Goal: Information Seeking & Learning: Learn about a topic

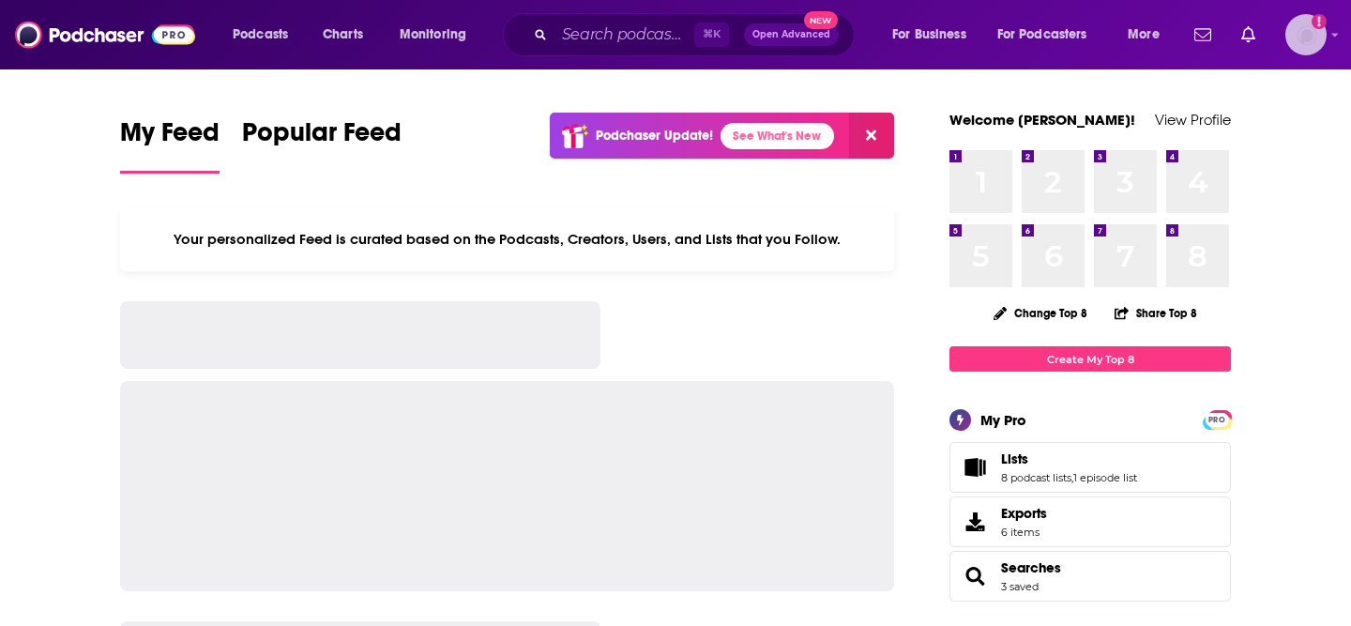
click at [1314, 38] on img "Logged in as SolComms" at bounding box center [1305, 34] width 41 height 41
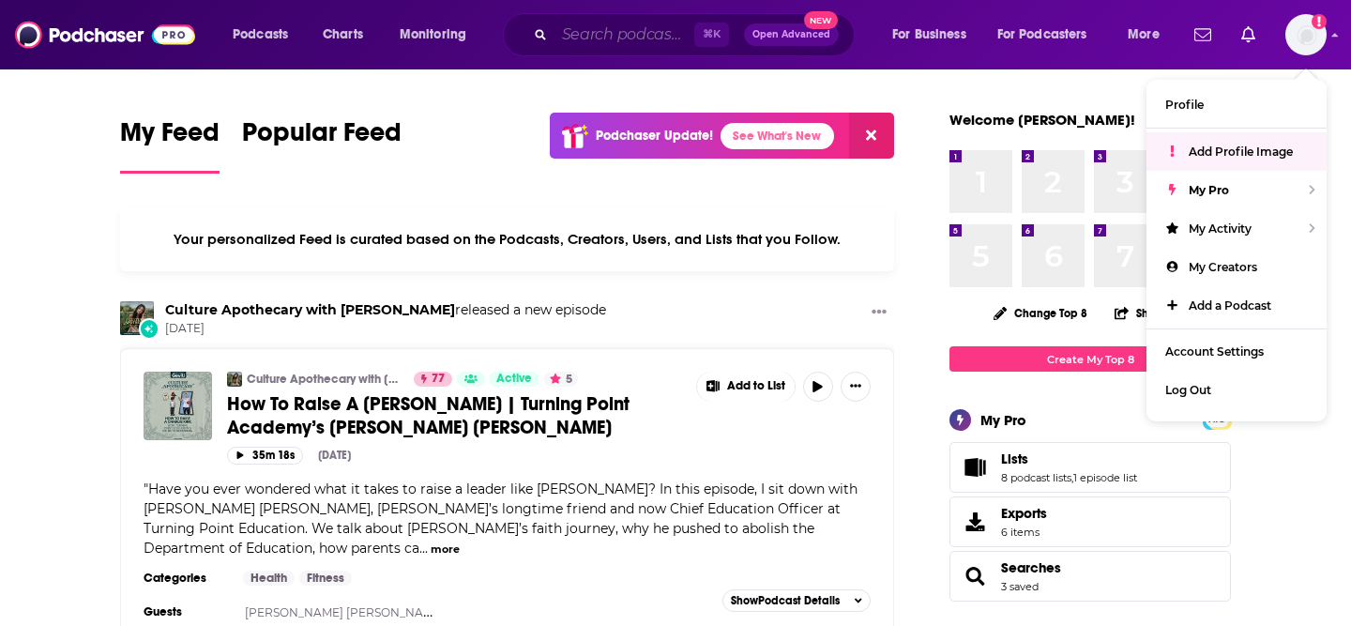
click at [577, 28] on input "Search podcasts, credits, & more..." at bounding box center [624, 35] width 140 height 30
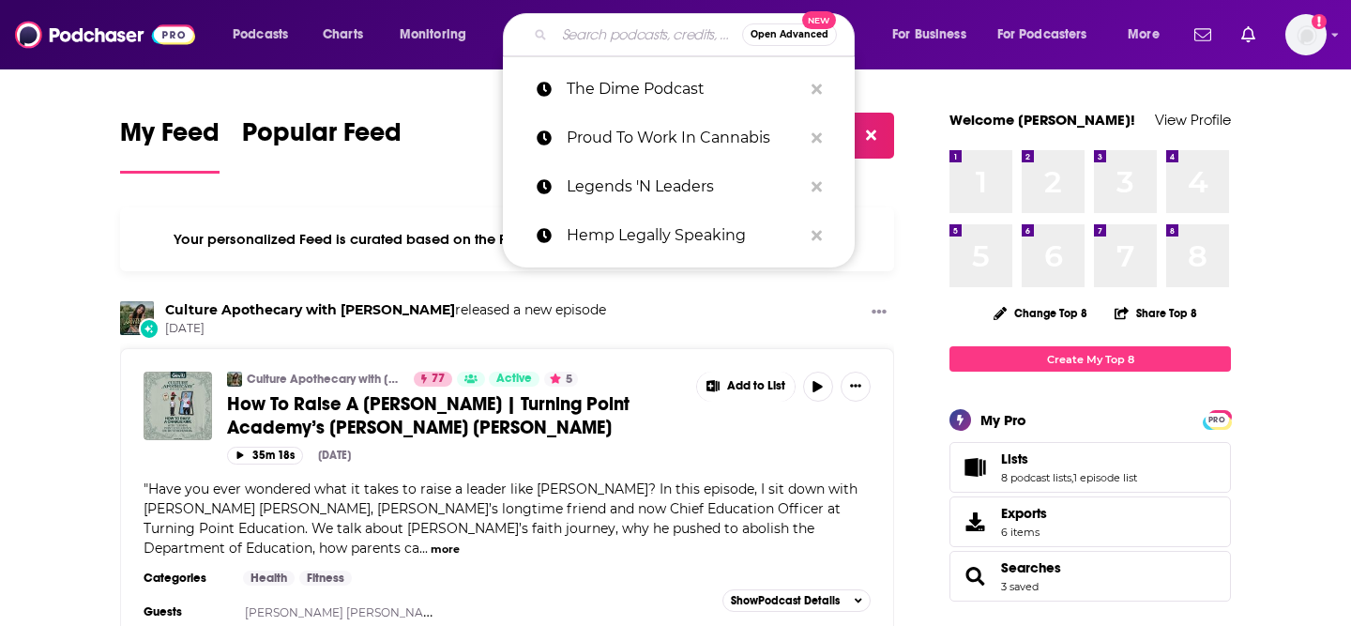
paste input "[URL][DOMAIN_NAME]"
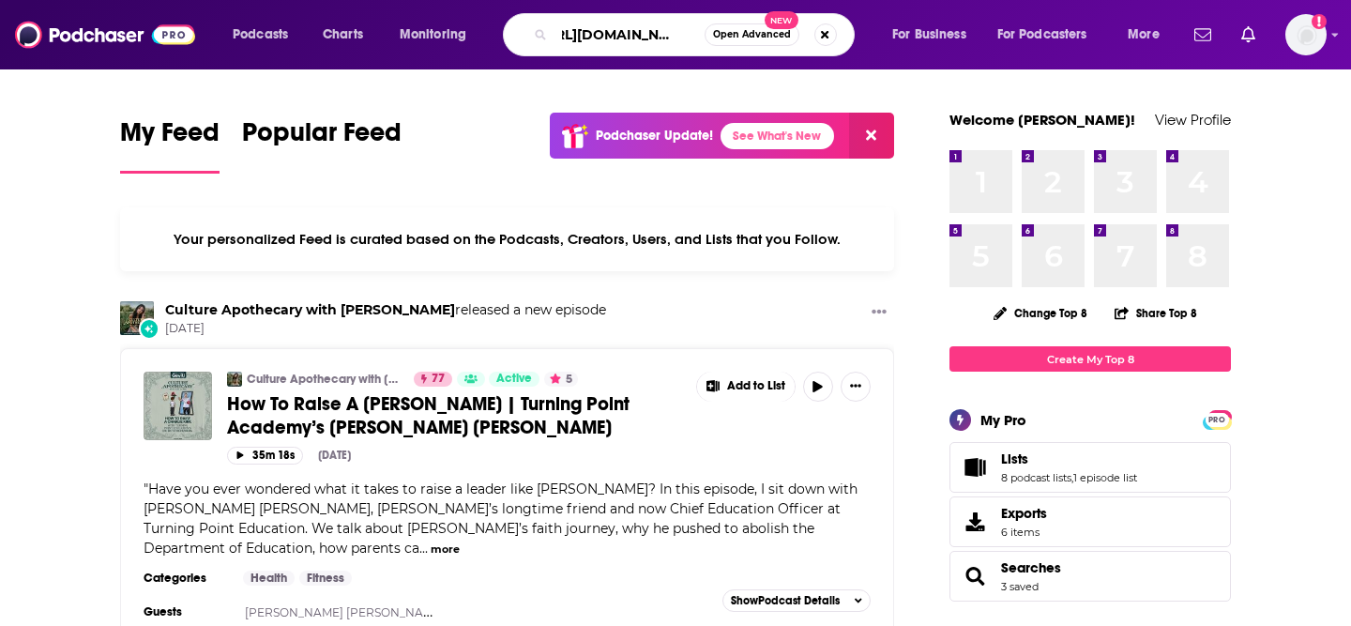
type input "[URL][DOMAIN_NAME]"
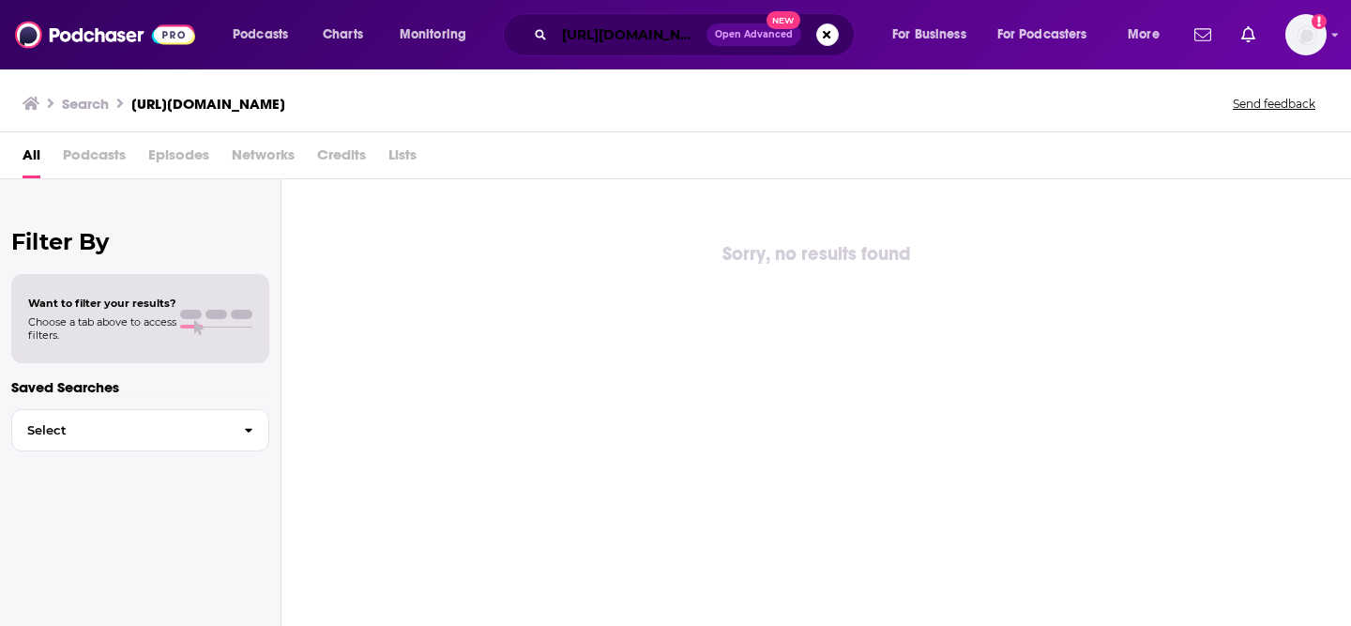
click at [584, 33] on input "[URL][DOMAIN_NAME]" at bounding box center [630, 35] width 152 height 30
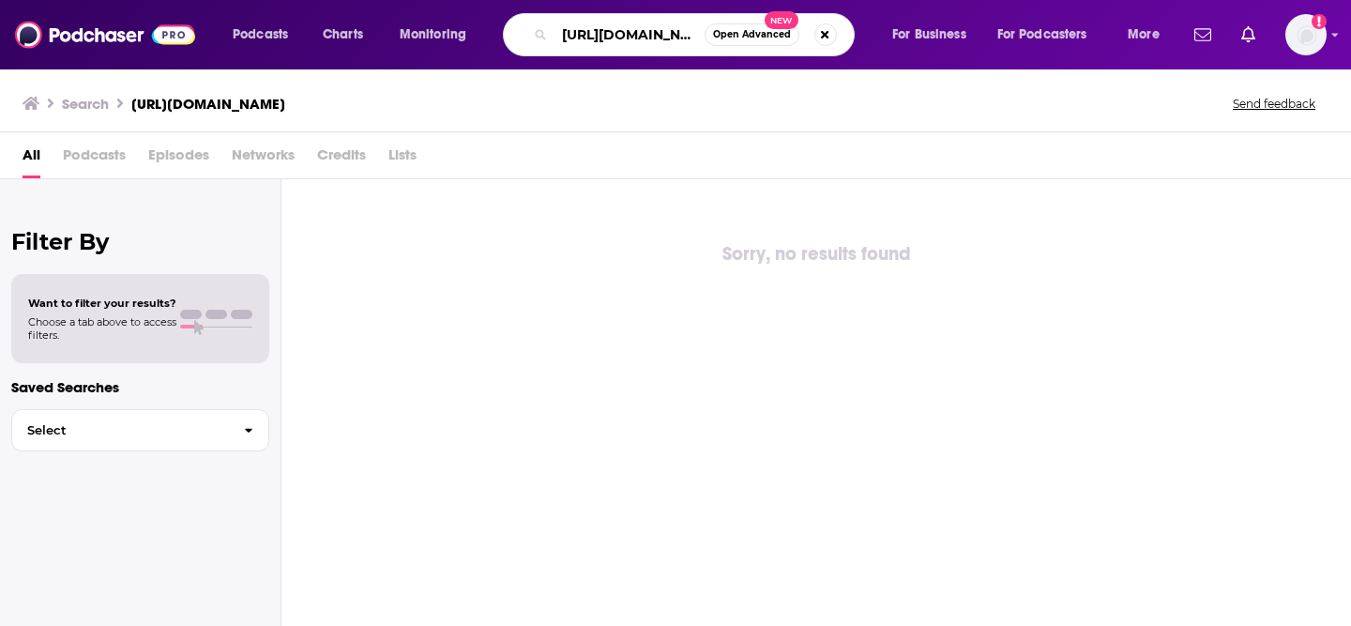
click at [585, 33] on input "[URL][DOMAIN_NAME]" at bounding box center [629, 35] width 150 height 30
type input "respect my region"
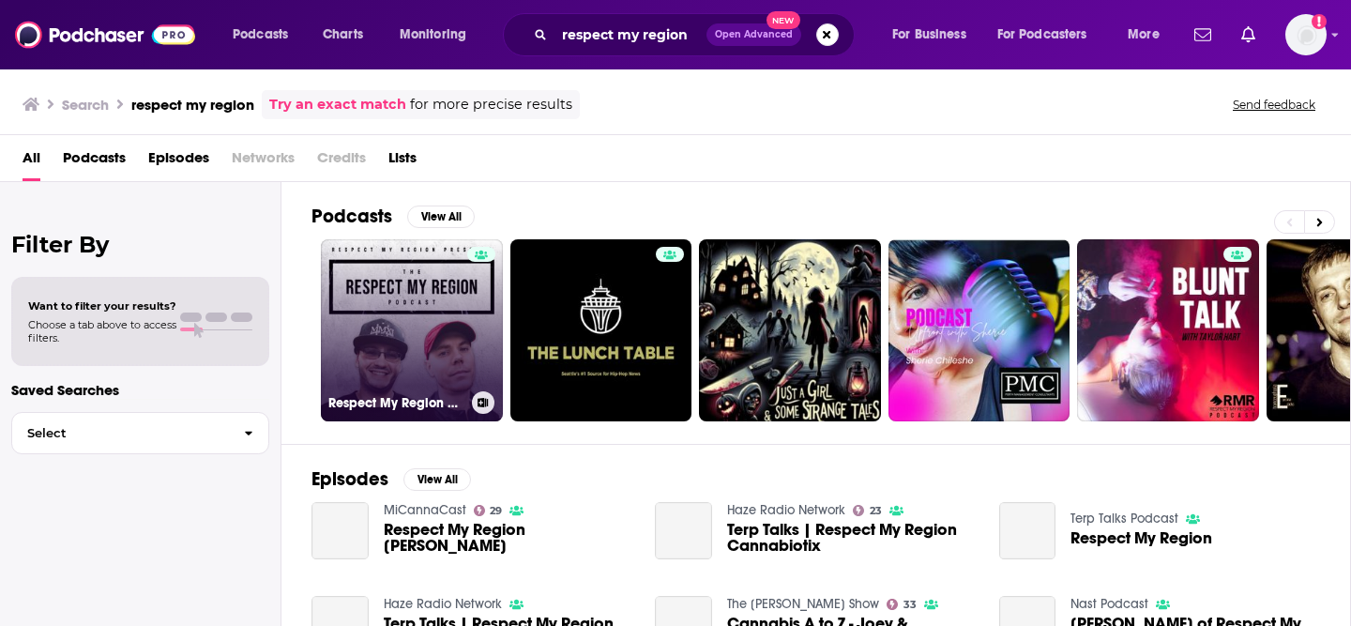
click at [441, 359] on link "Respect My Region Presents: The RMR Podcast" at bounding box center [412, 330] width 182 height 182
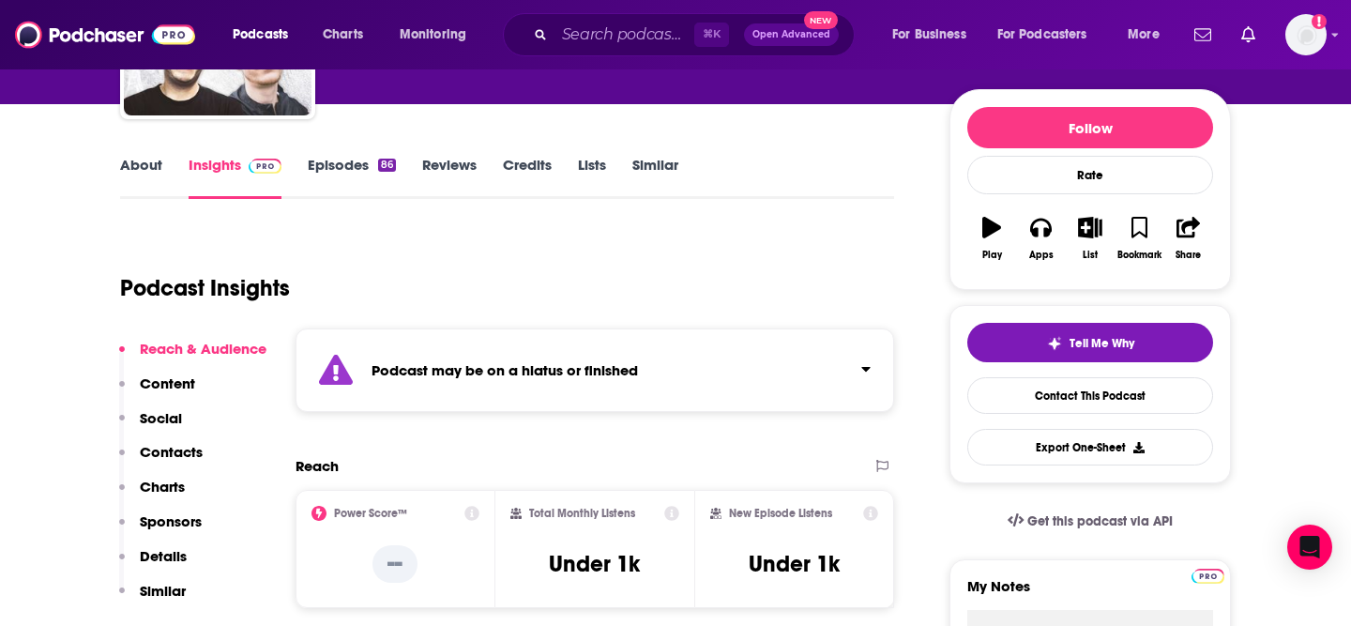
scroll to position [94, 0]
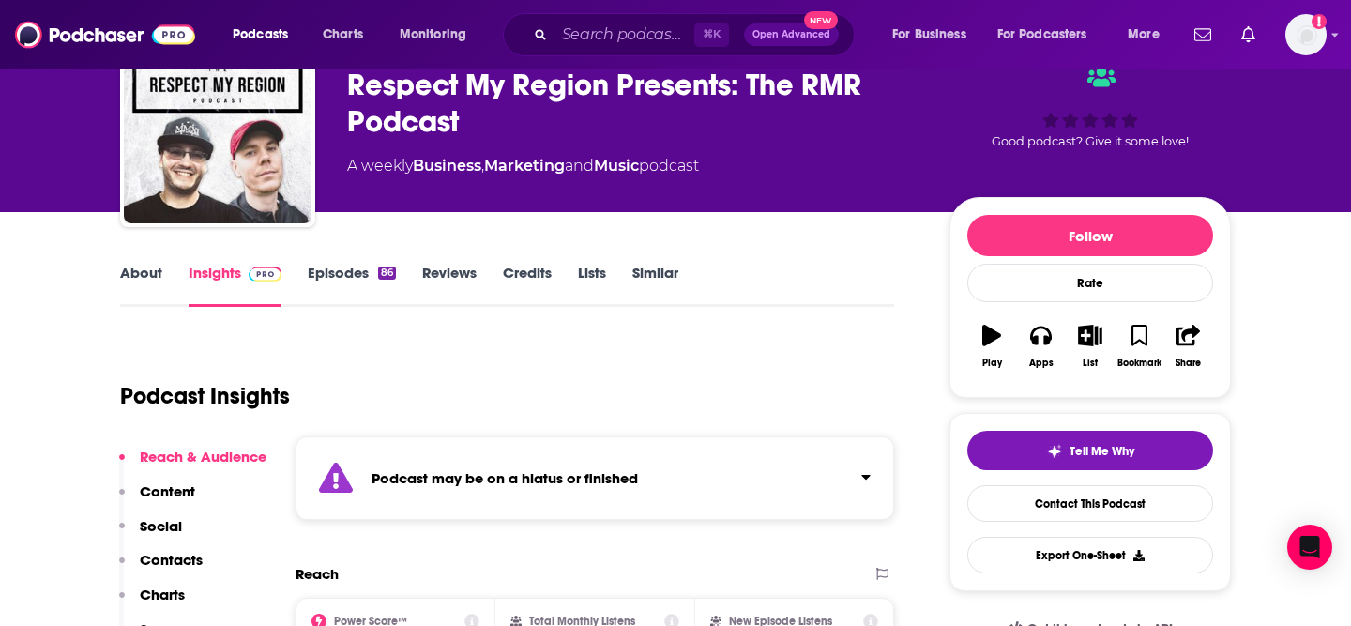
click at [140, 273] on link "About" at bounding box center [141, 285] width 42 height 43
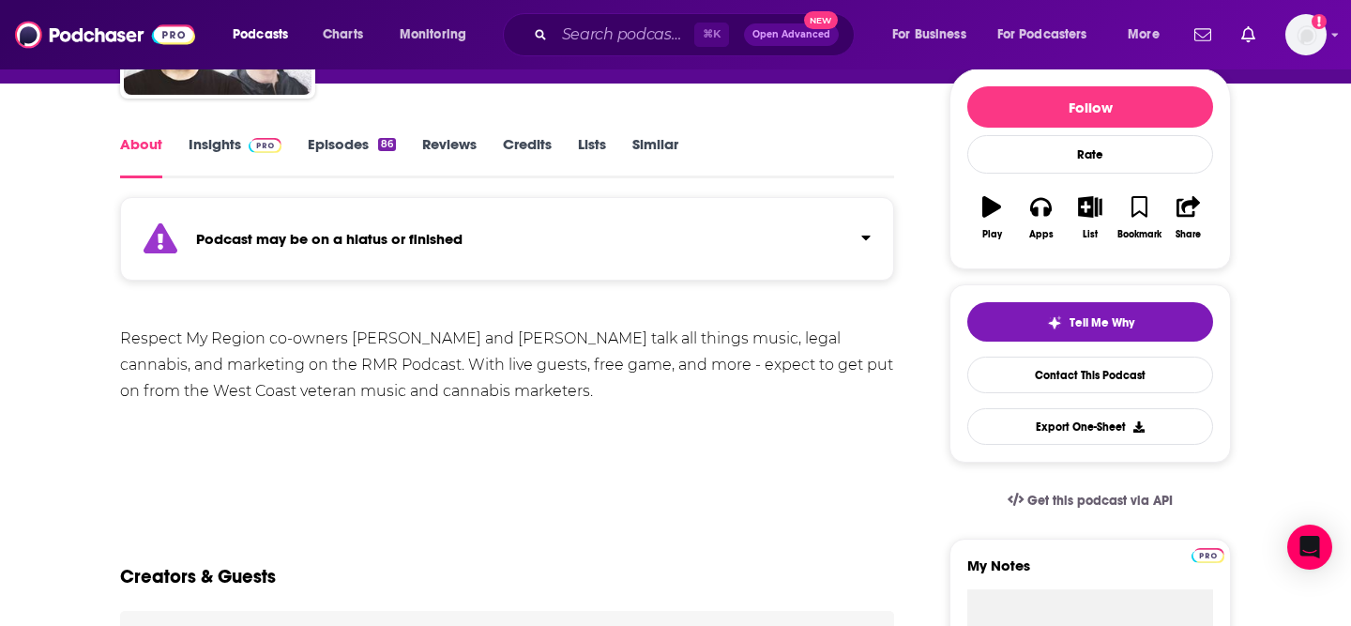
scroll to position [268, 0]
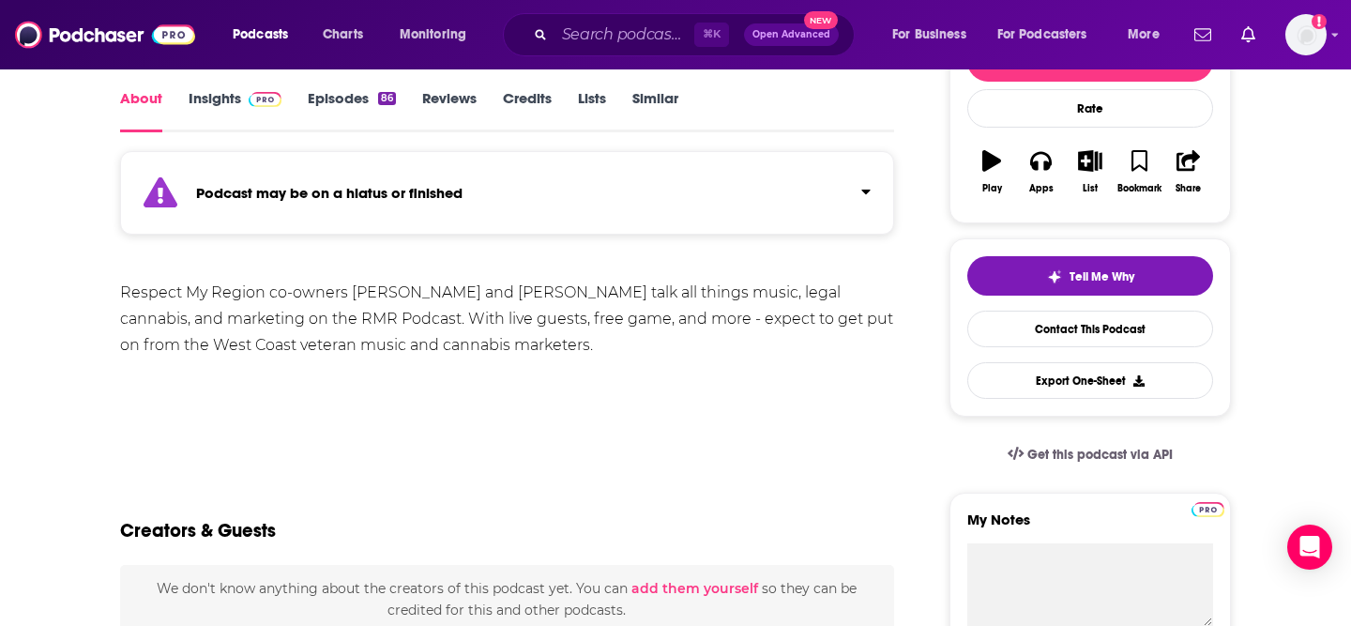
click at [386, 324] on div "Respect My Region co-owners [PERSON_NAME] and [PERSON_NAME] talk all things mus…" at bounding box center [507, 319] width 774 height 79
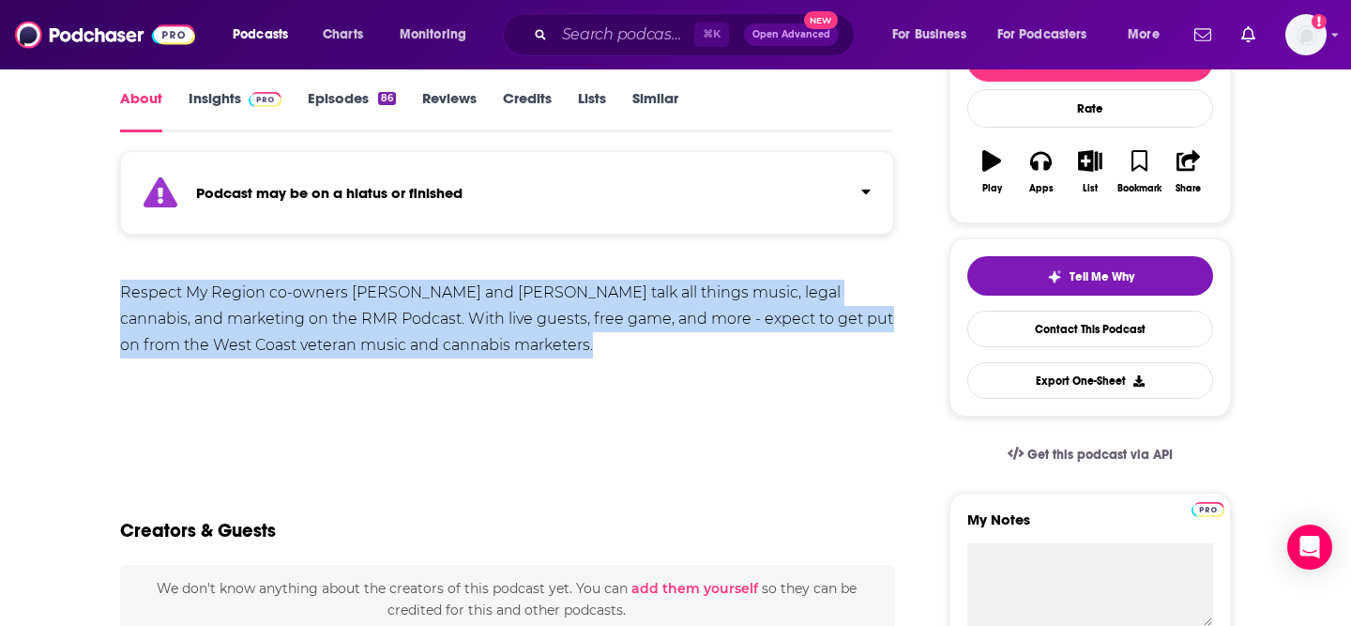
click at [386, 324] on div "Respect My Region co-owners [PERSON_NAME] and [PERSON_NAME] talk all things mus…" at bounding box center [507, 319] width 774 height 79
copy div "Respect My Region co-owners [PERSON_NAME] and [PERSON_NAME] talk all things mus…"
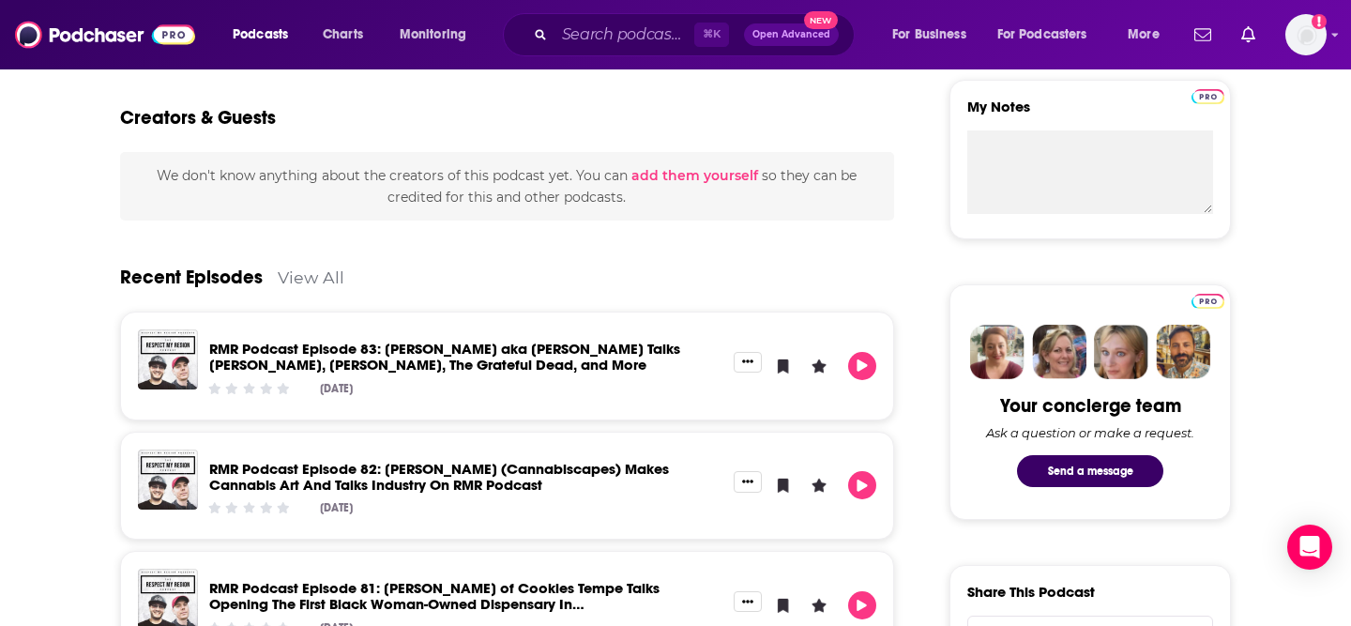
scroll to position [749, 0]
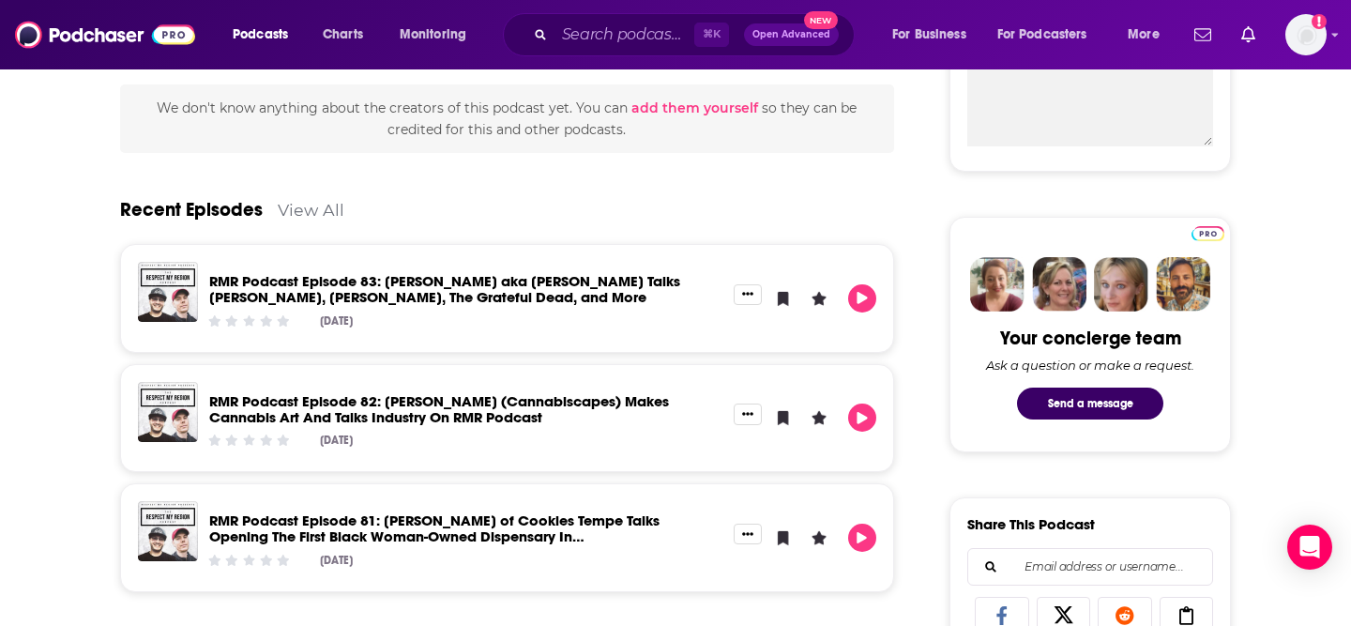
click at [595, 285] on link "RMR Podcast Episode 83: [PERSON_NAME] aka [PERSON_NAME] Talks [PERSON_NAME], [P…" at bounding box center [444, 289] width 471 height 34
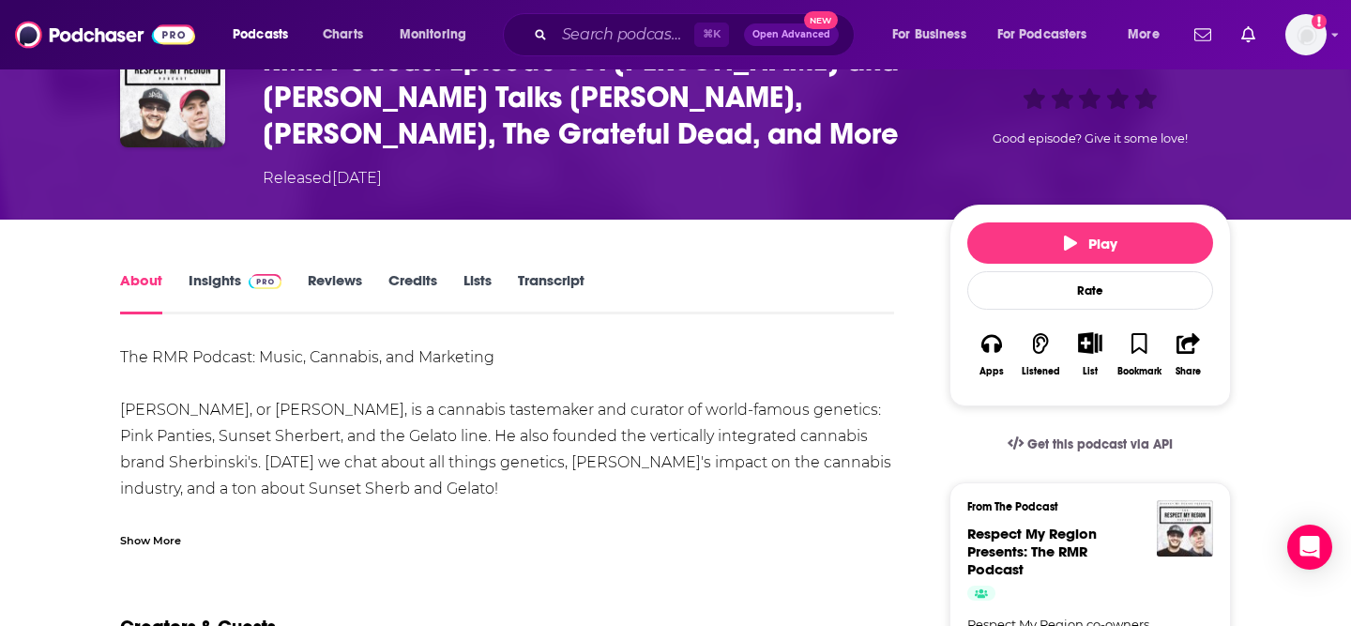
scroll to position [290, 0]
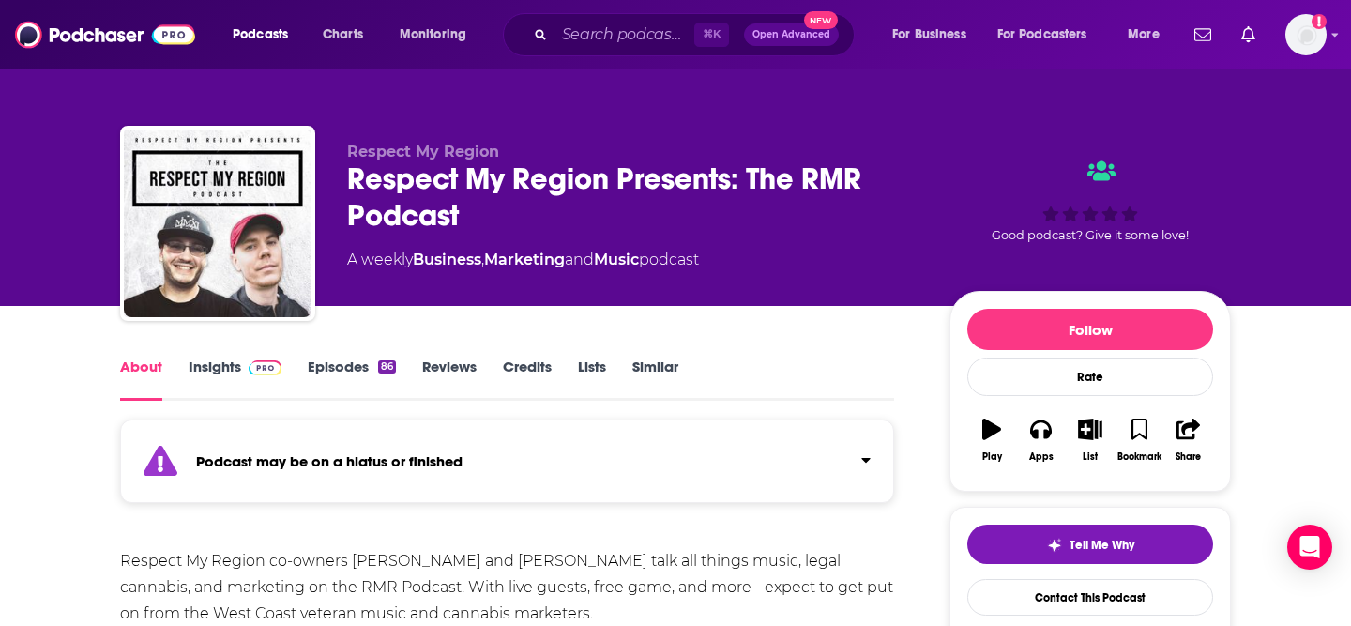
click at [329, 371] on link "Episodes 86" at bounding box center [352, 378] width 88 height 43
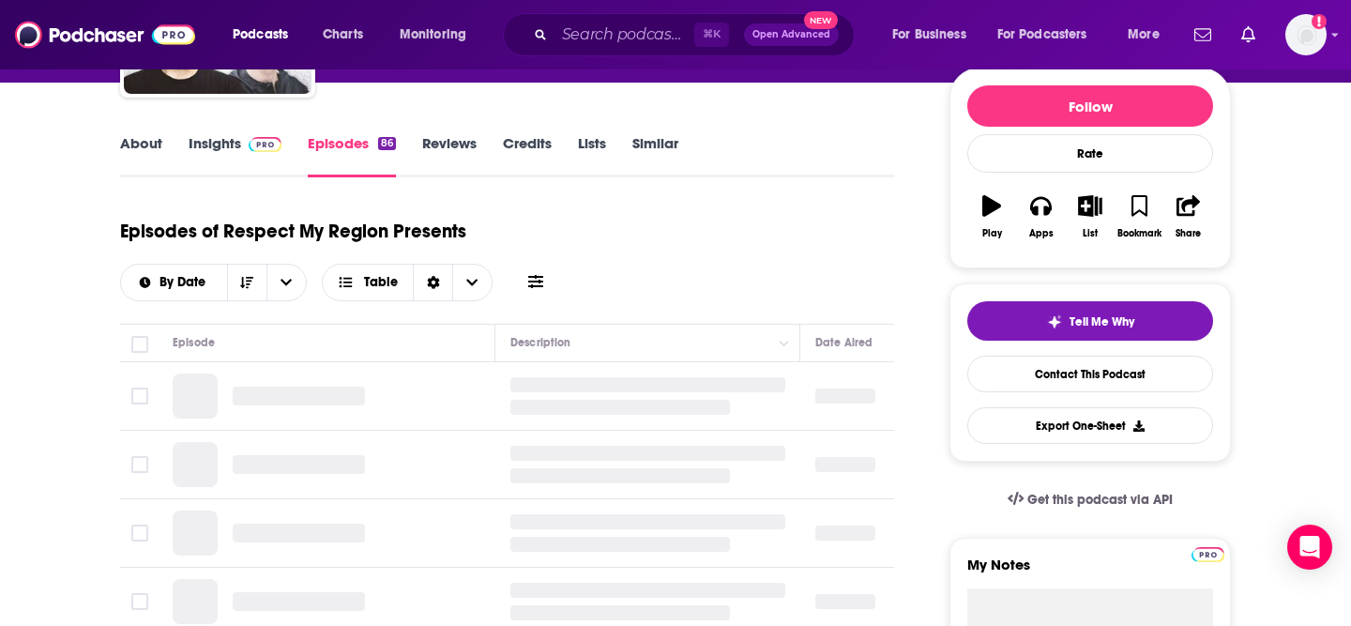
scroll to position [170, 0]
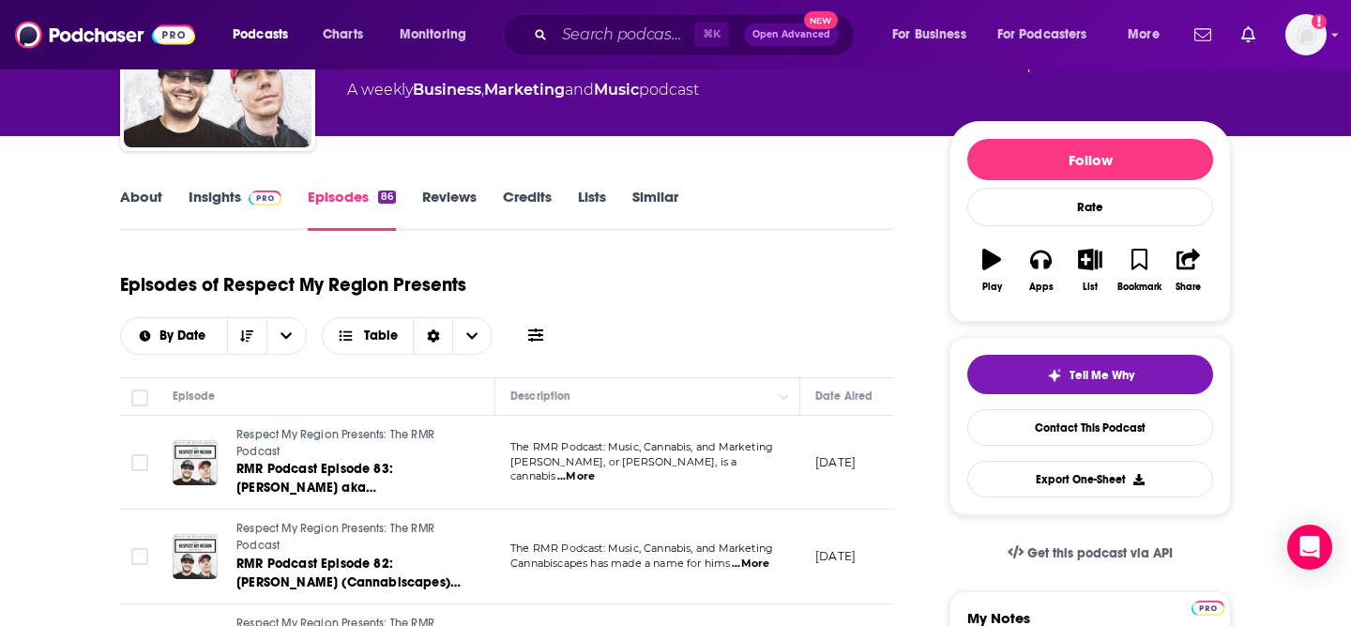
click at [204, 205] on link "Insights" at bounding box center [235, 209] width 93 height 43
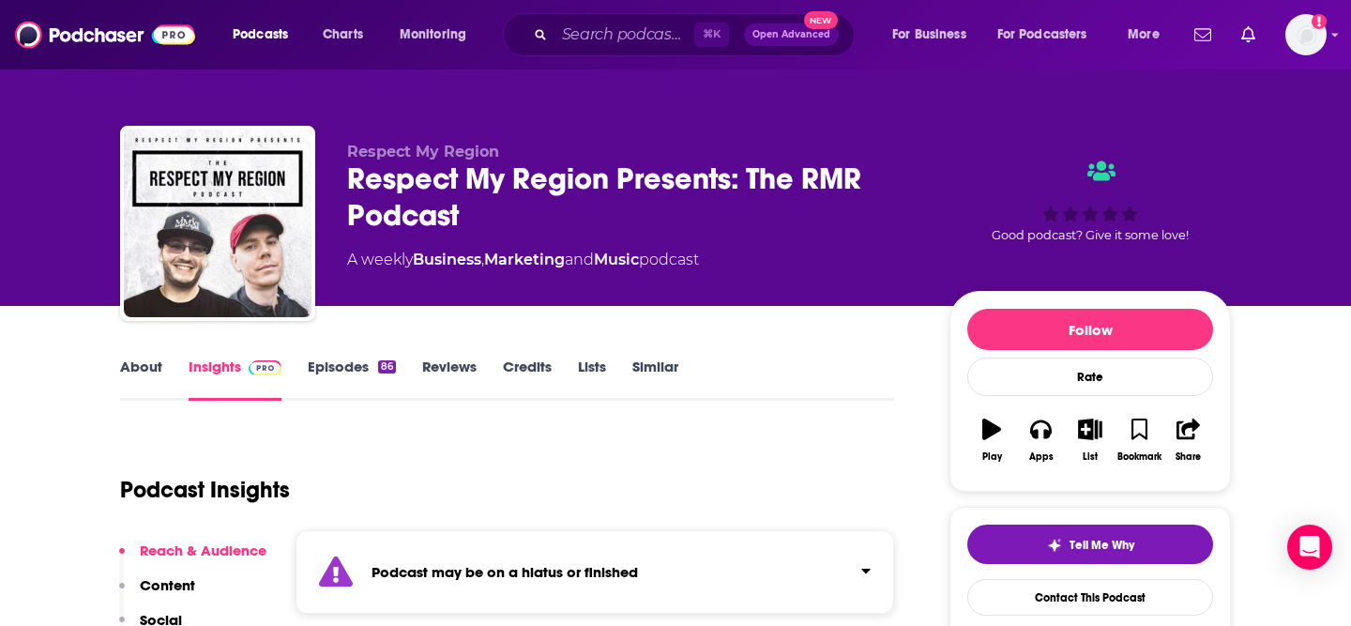
click at [318, 367] on link "Episodes 86" at bounding box center [352, 378] width 88 height 43
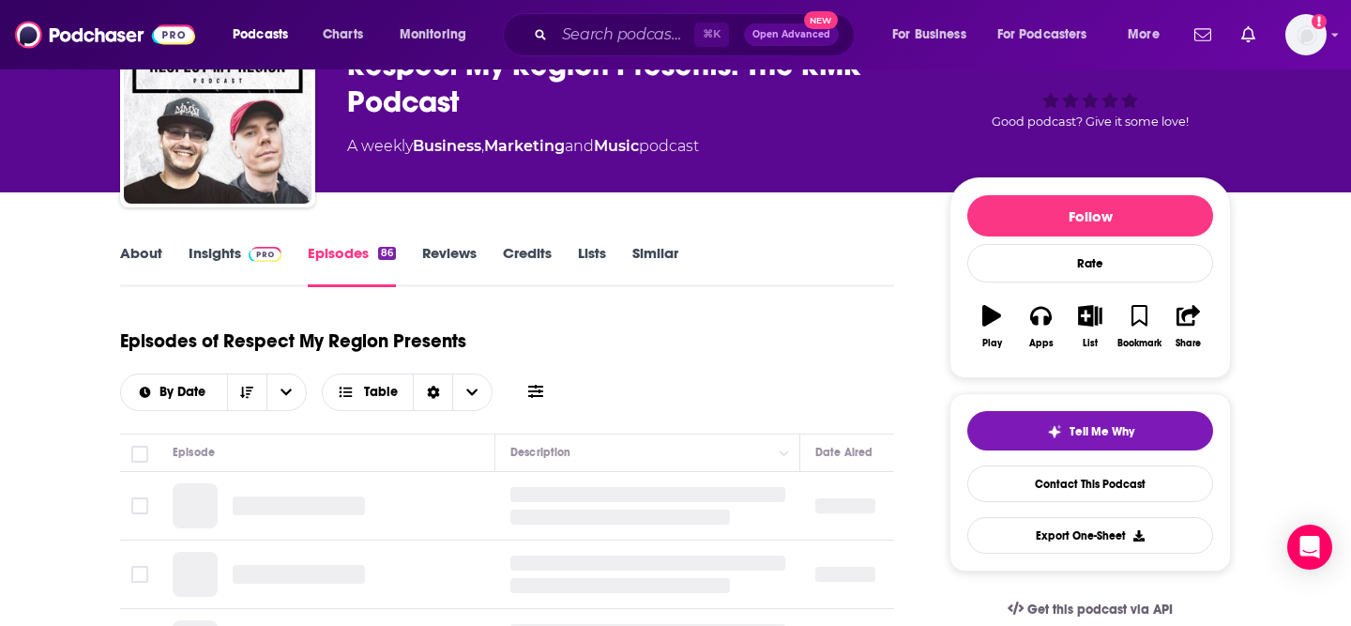
scroll to position [327, 0]
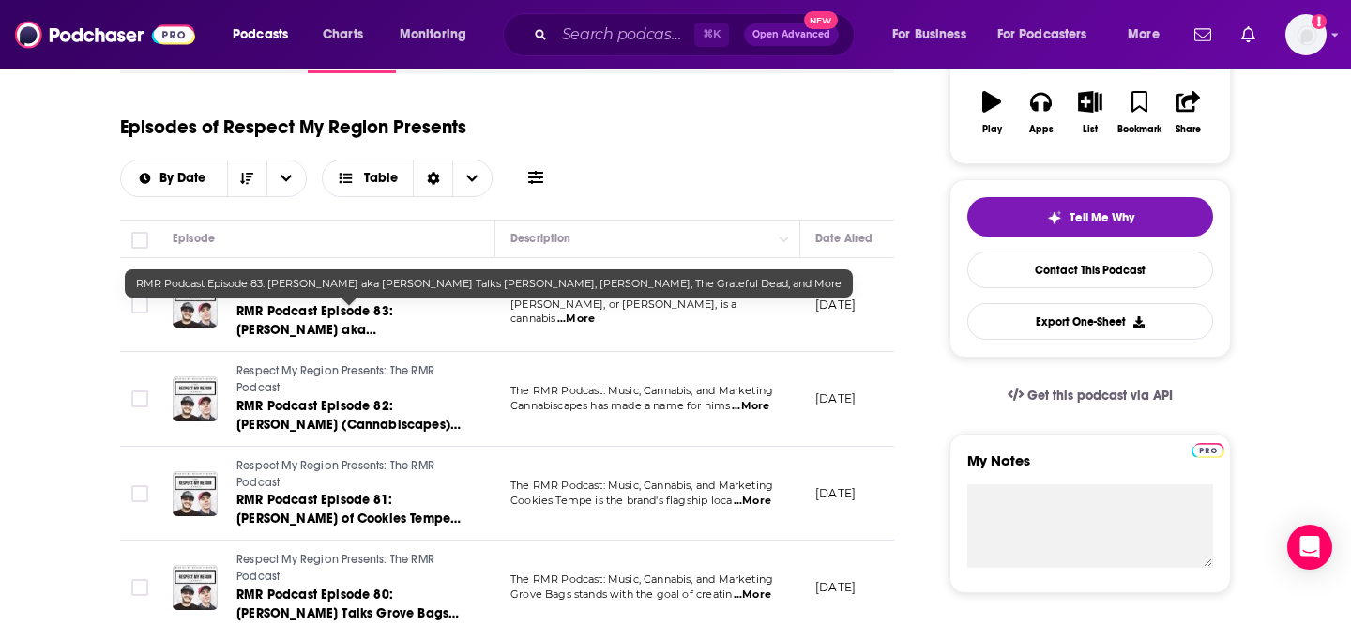
click at [401, 311] on span "RMR Podcast Episode 83: [PERSON_NAME] aka [PERSON_NAME] Talks [PERSON_NAME], [P…" at bounding box center [343, 348] width 215 height 91
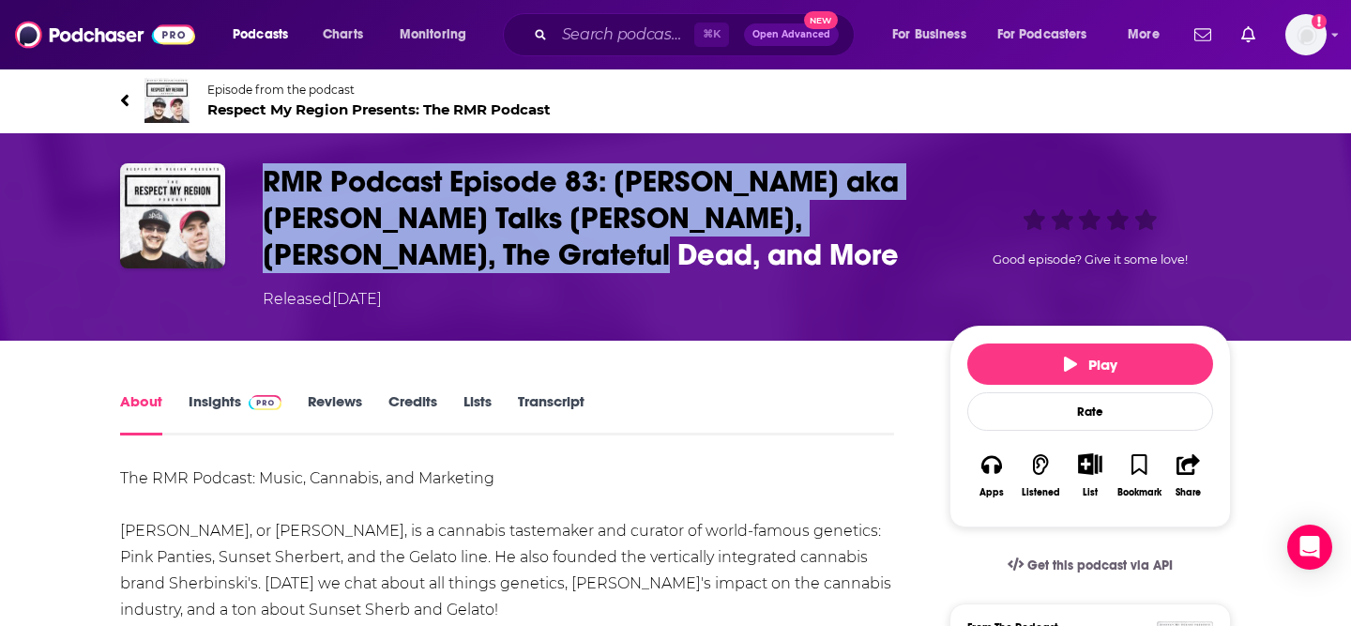
drag, startPoint x: 547, startPoint y: 236, endPoint x: 258, endPoint y: 172, distance: 296.1
click at [258, 172] on div "RMR Podcast Episode 83: [PERSON_NAME] aka [PERSON_NAME] Talks [PERSON_NAME], [P…" at bounding box center [675, 236] width 1111 height 147
copy h1 "RMR Podcast Episode 83: [PERSON_NAME] aka [PERSON_NAME] Talks [PERSON_NAME], [P…"
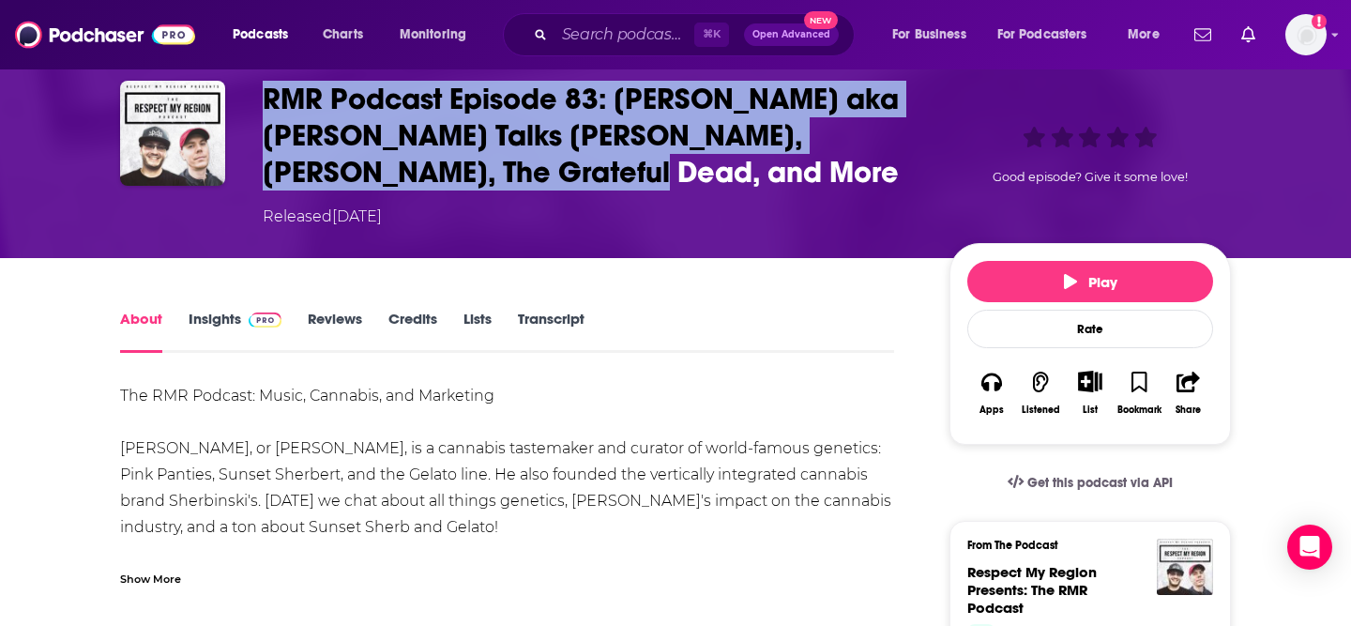
scroll to position [114, 0]
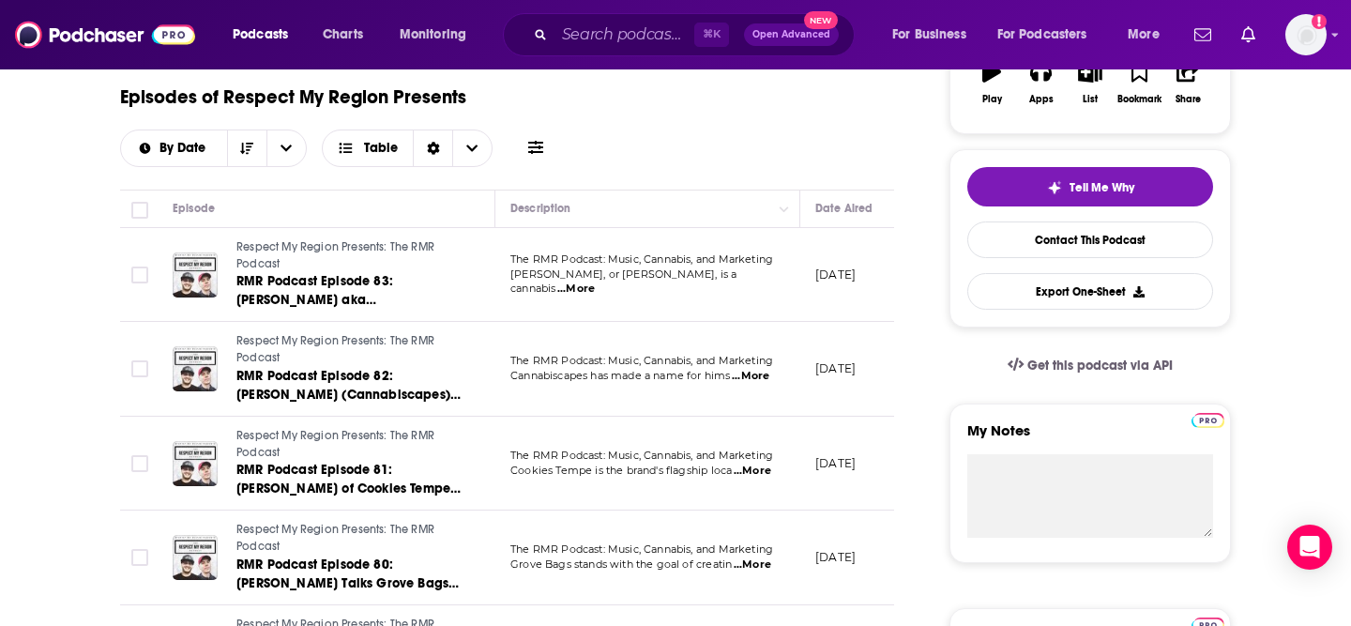
scroll to position [358, 0]
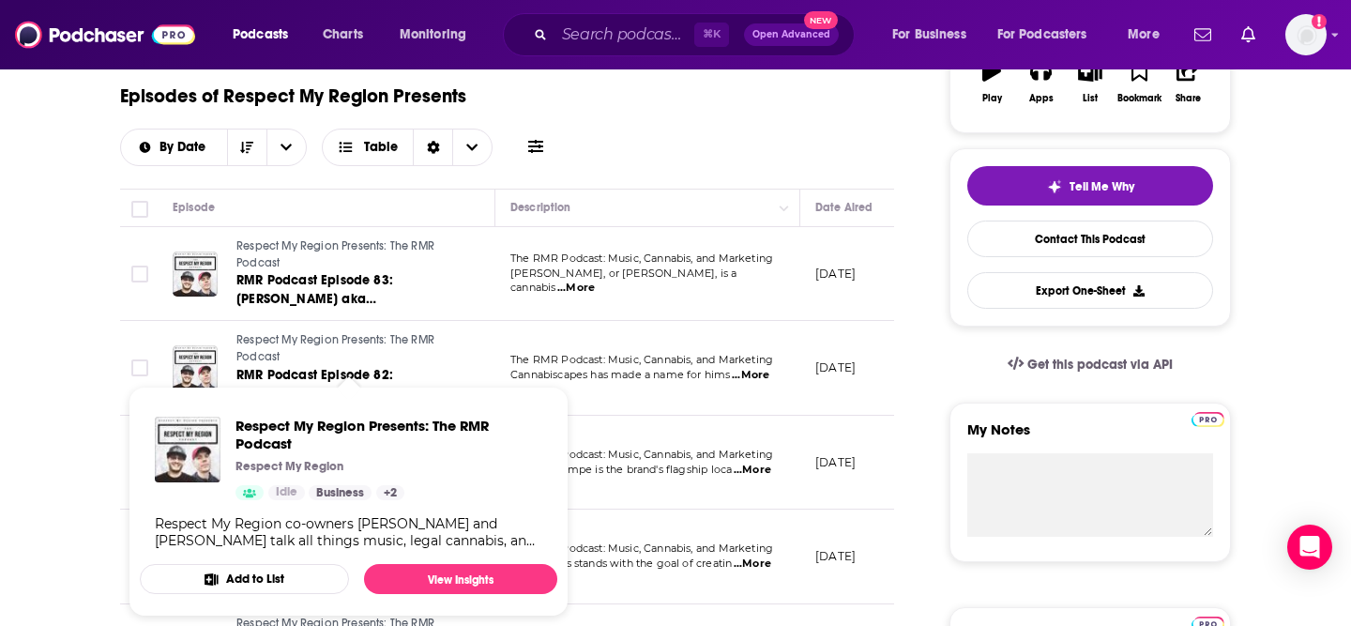
click at [325, 378] on span "Respect My Region Presents: The RMR Podcast Respect My Region Idle Business + 2…" at bounding box center [349, 501] width 440 height 252
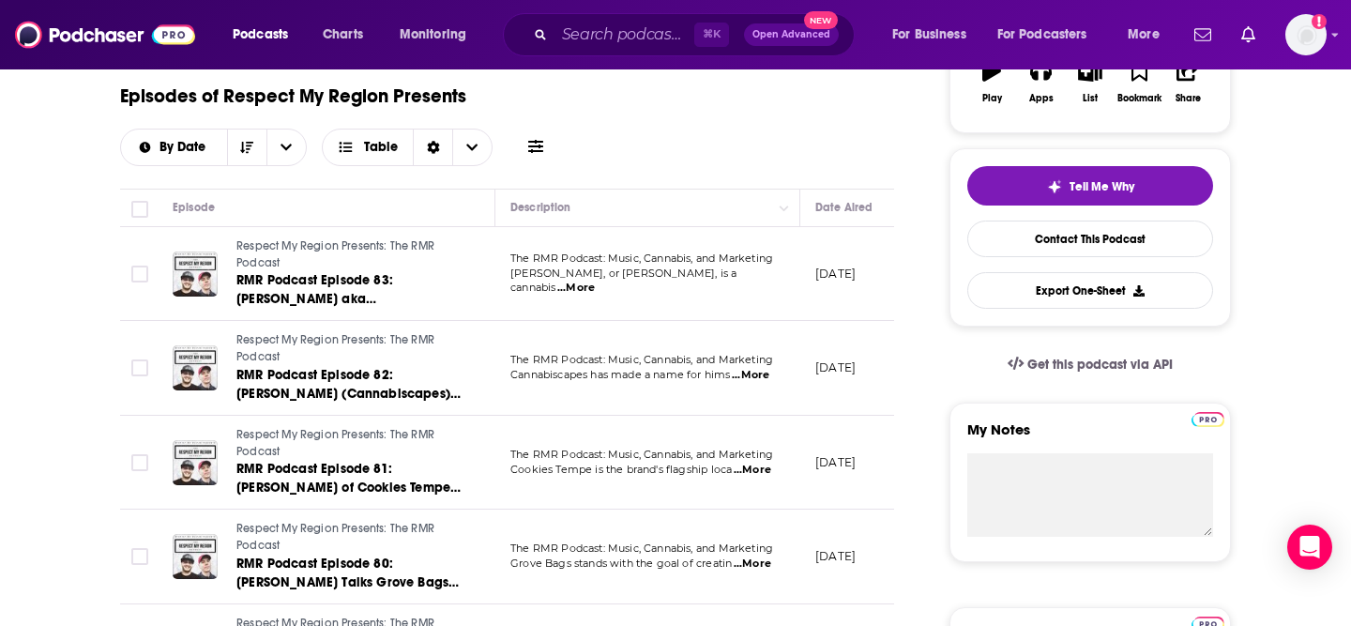
click at [325, 356] on link "Respect My Region Presents: The RMR Podcast" at bounding box center [348, 348] width 225 height 33
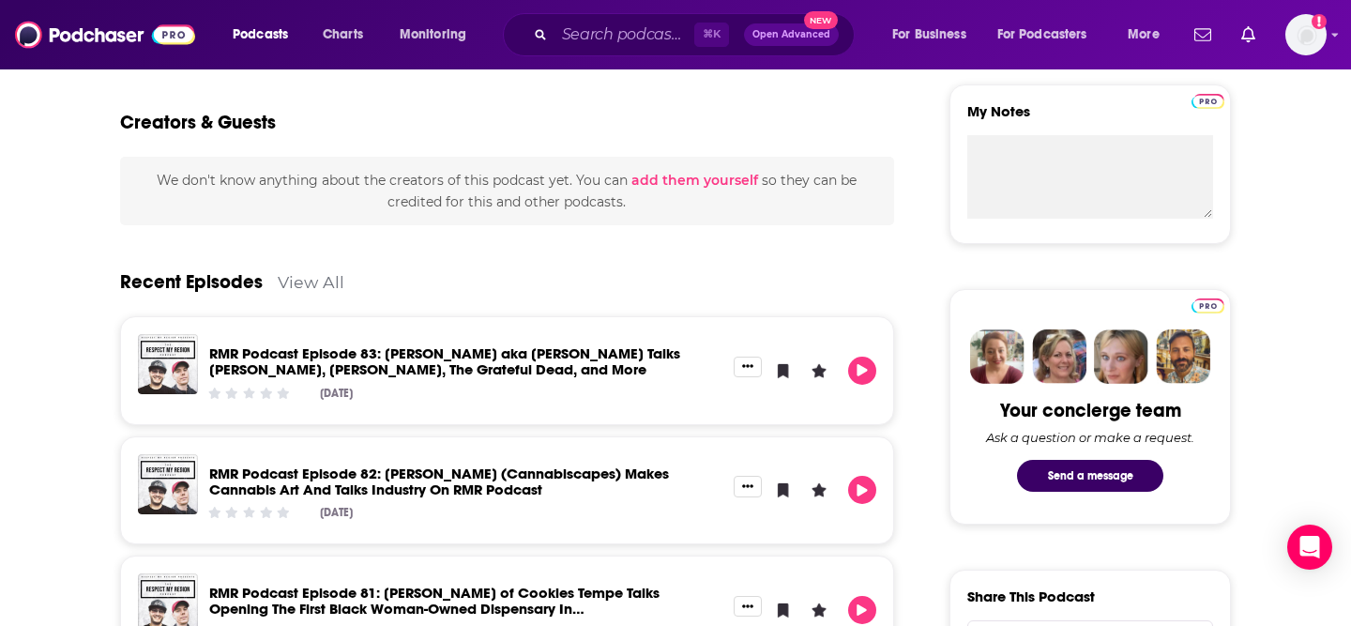
scroll to position [848, 0]
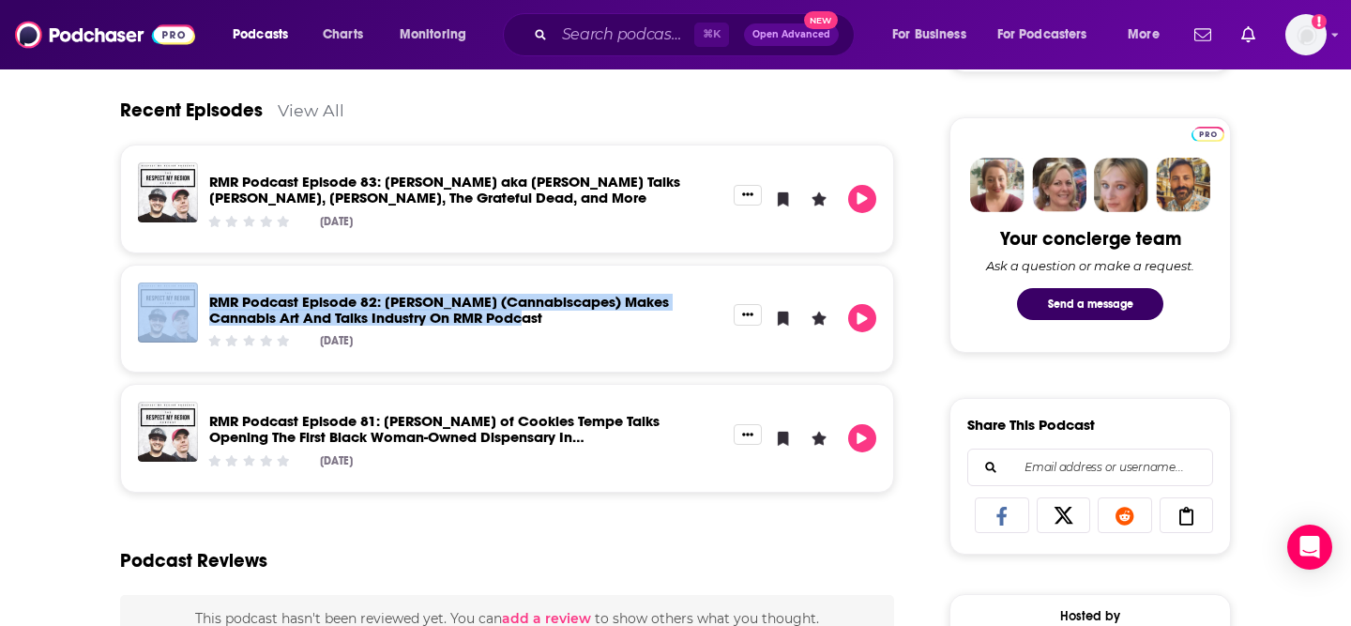
drag, startPoint x: 522, startPoint y: 328, endPoint x: 190, endPoint y: 299, distance: 332.4
click at [190, 299] on div "RMR Podcast Episode 82: [PERSON_NAME] (Cannabiscapes) Makes Cannabis Art And Ta…" at bounding box center [507, 318] width 738 height 73
copy div "RMR Podcast Episode 82: [PERSON_NAME] (Cannabiscapes) Makes Cannabis Art And Ta…"
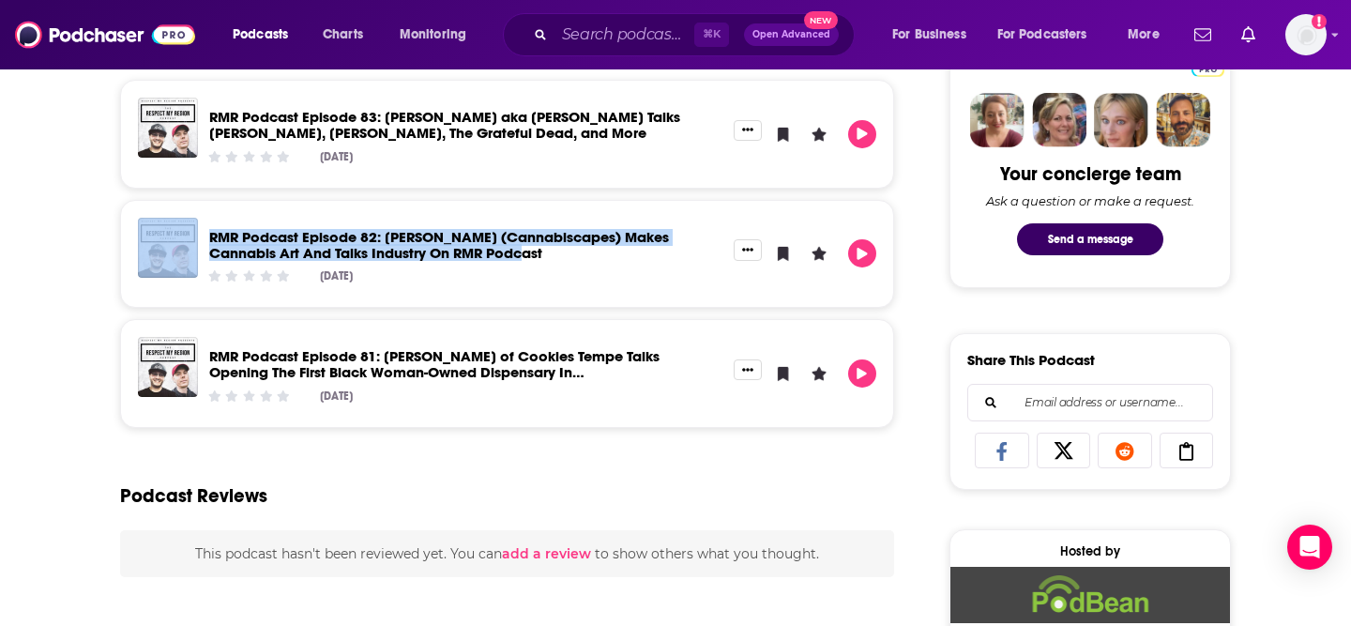
scroll to position [924, 0]
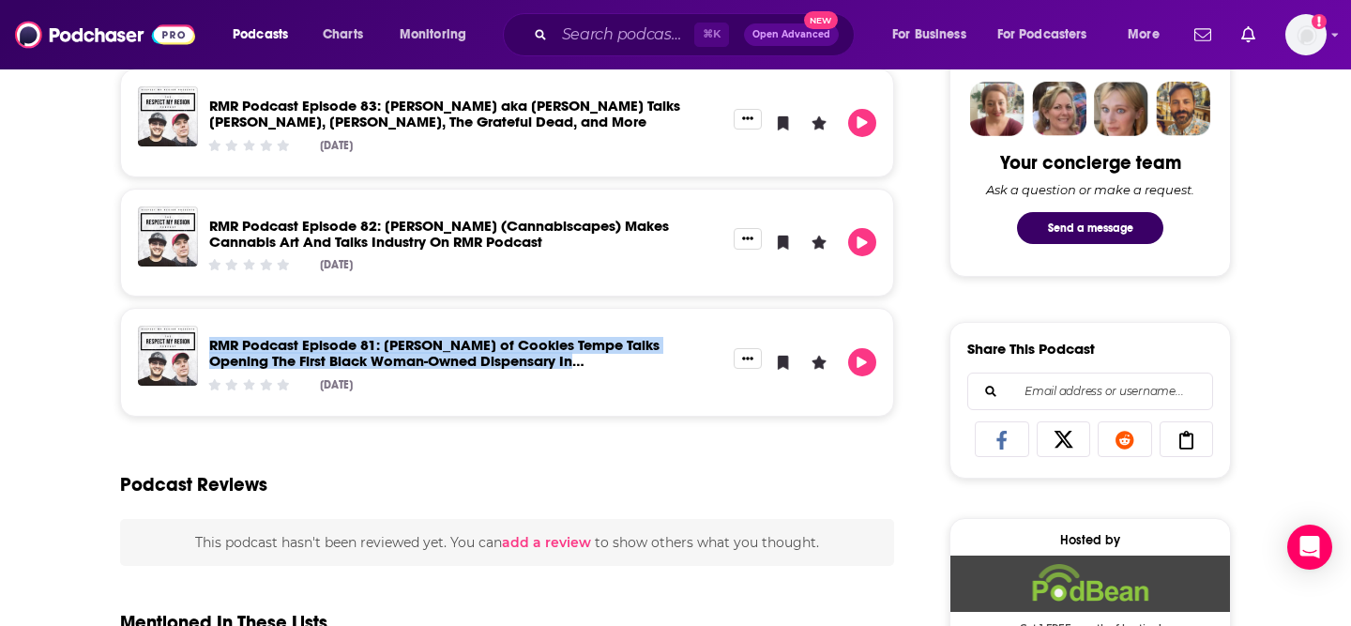
drag, startPoint x: 553, startPoint y: 364, endPoint x: 201, endPoint y: 344, distance: 353.2
click at [201, 344] on div "RMR Podcast Episode 81: [PERSON_NAME] of Cookies Tempe Talks Opening The First …" at bounding box center [466, 361] width 536 height 73
copy link "RMR Podcast Episode 81: [PERSON_NAME] of Cookies Tempe Talks Opening The First …"
